Goal: Task Accomplishment & Management: Manage account settings

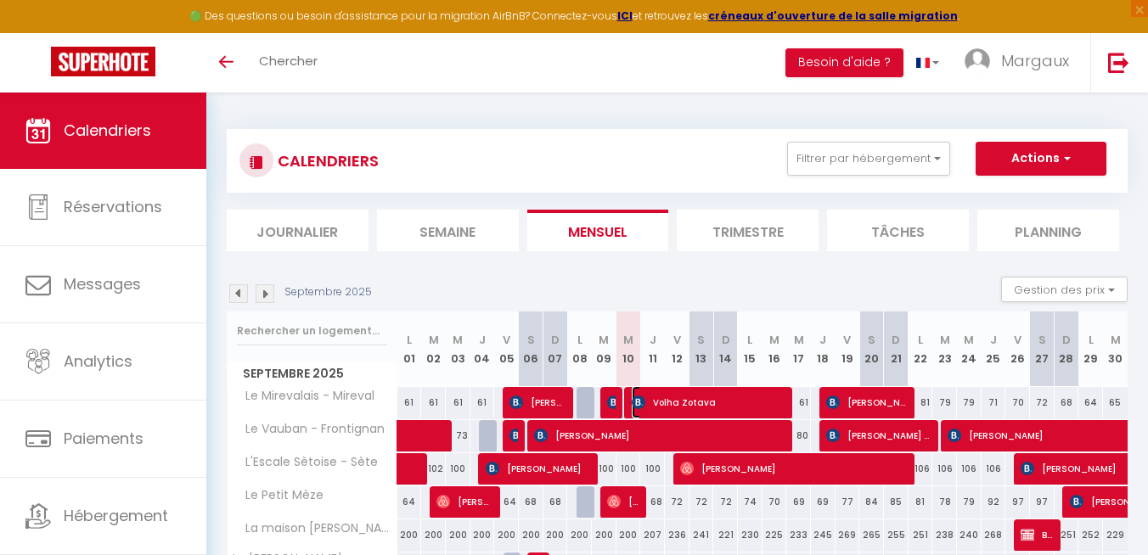
click at [660, 408] on span "Volha Zotava" at bounding box center [710, 402] width 156 height 32
select select "OK"
select select "KO"
select select "0"
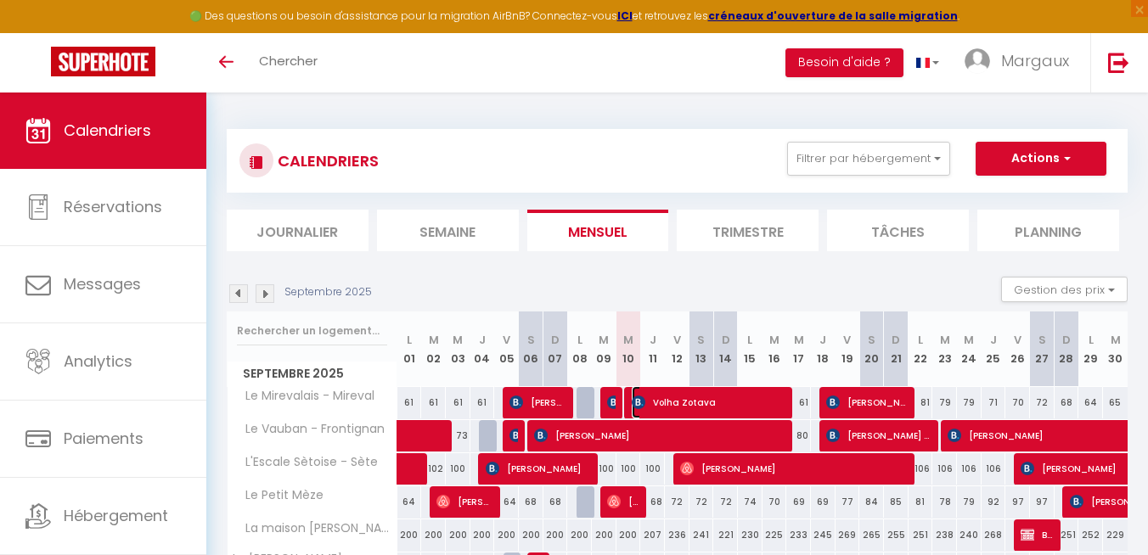
select select "1"
select select
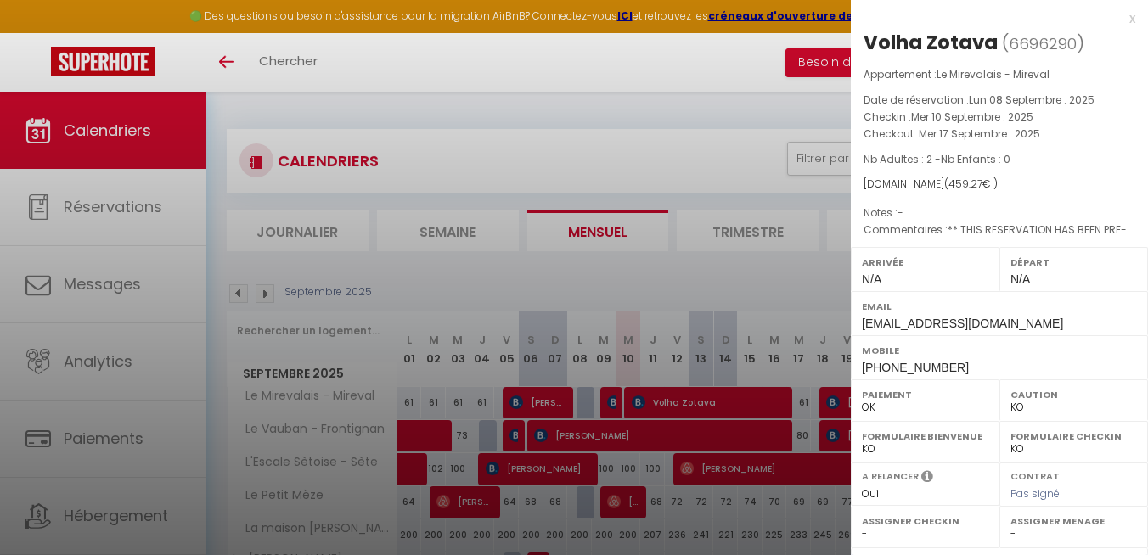
click at [666, 381] on div at bounding box center [574, 277] width 1148 height 555
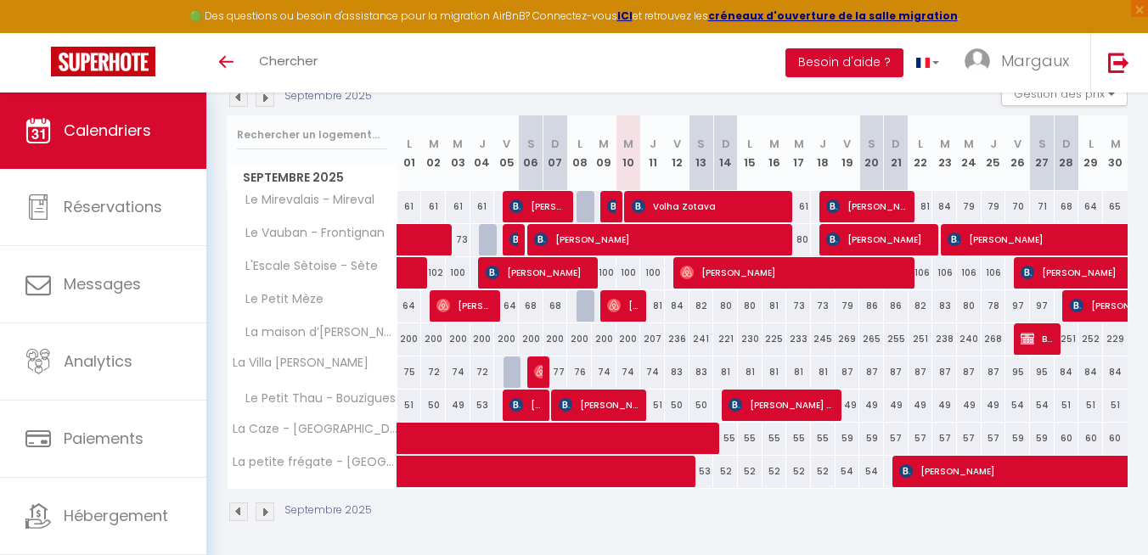
scroll to position [200, 0]
